Goal: Browse casually

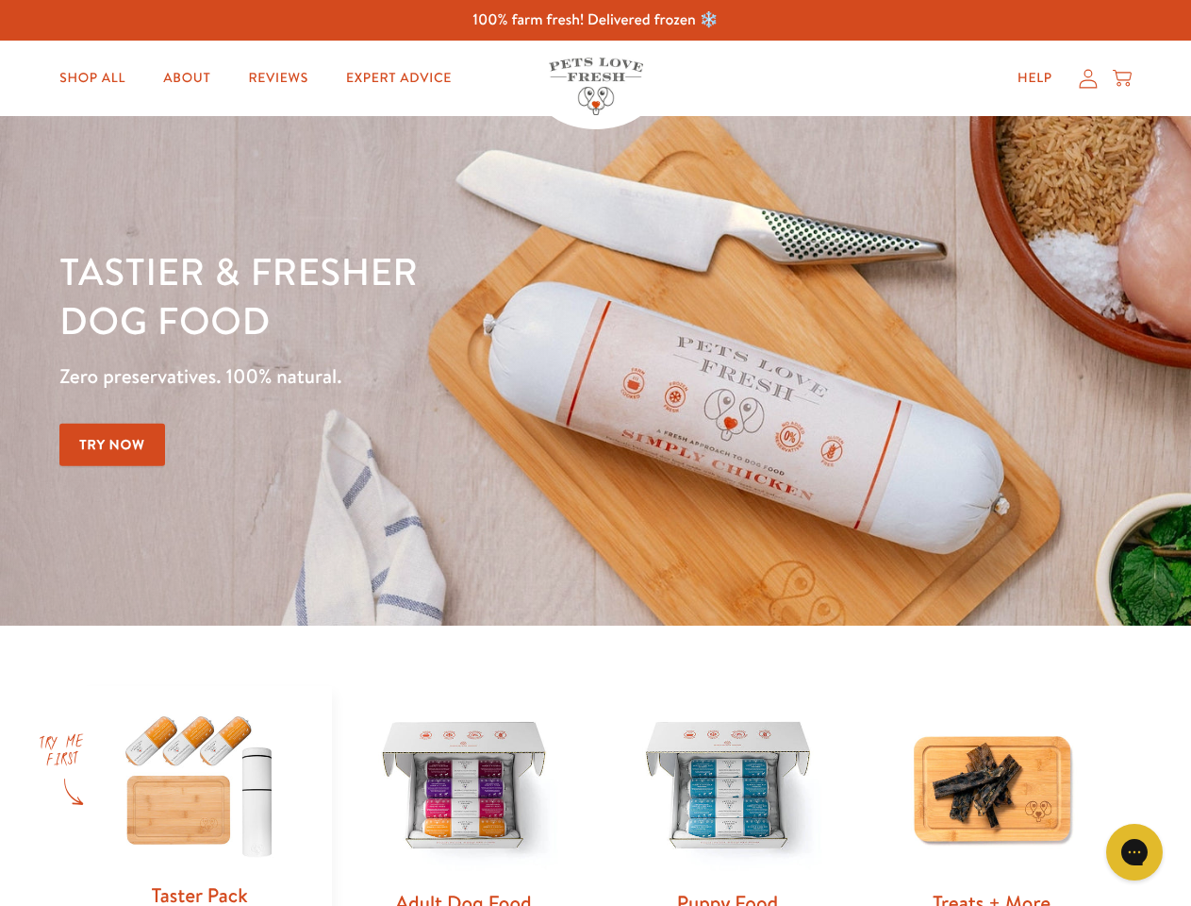
click at [595, 453] on div "Tastier & fresher dog food Zero preservatives. 100% natural. Try Now" at bounding box center [416, 370] width 715 height 249
click at [1135, 852] on icon "Gorgias live chat" at bounding box center [1134, 851] width 18 height 18
